Goal: Find specific page/section: Find specific page/section

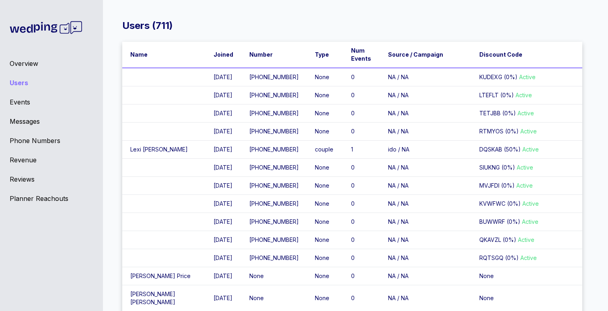
click at [22, 103] on div "Events" at bounding box center [52, 102] width 84 height 10
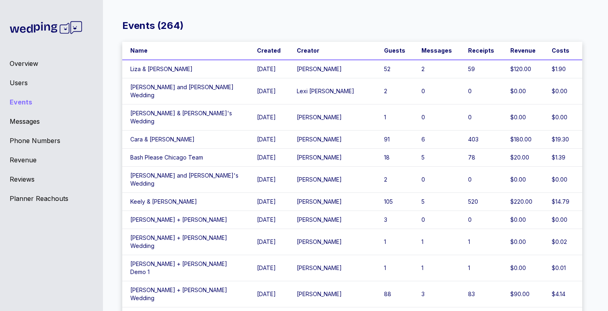
click at [19, 62] on div "Overview" at bounding box center [52, 64] width 84 height 10
